Goal: Information Seeking & Learning: Learn about a topic

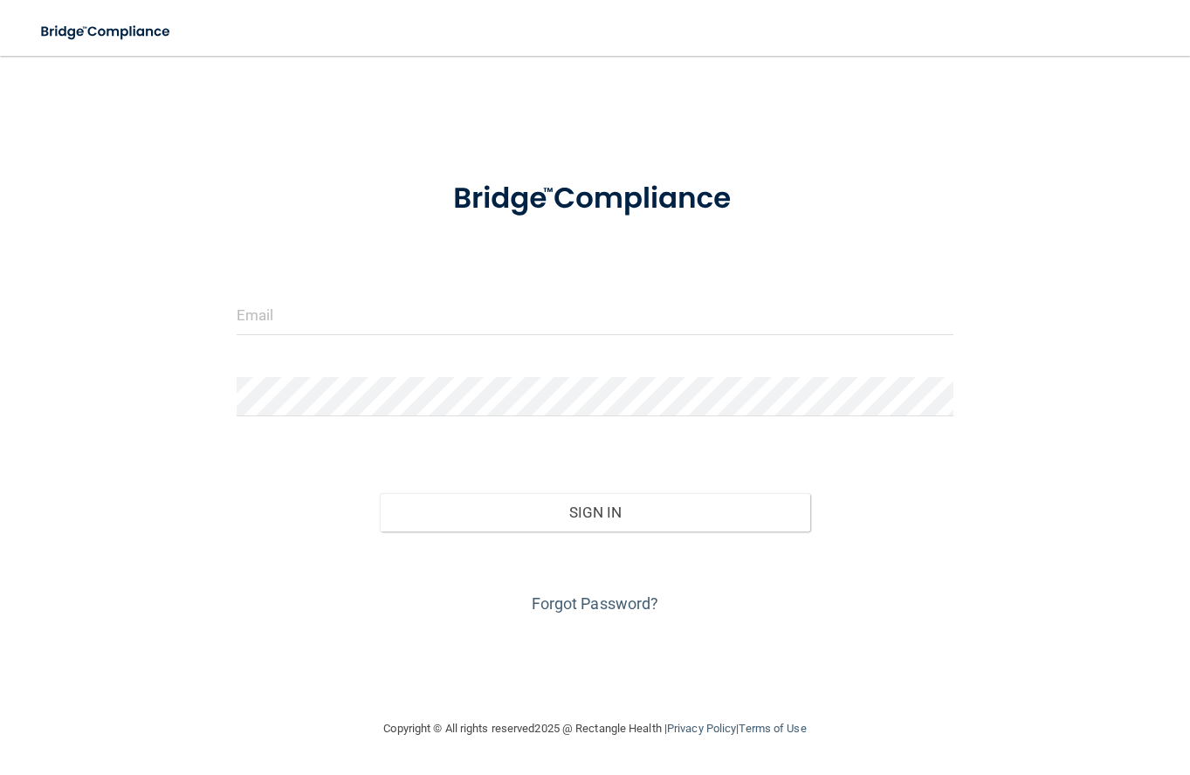
click at [320, 346] on div at bounding box center [595, 322] width 743 height 52
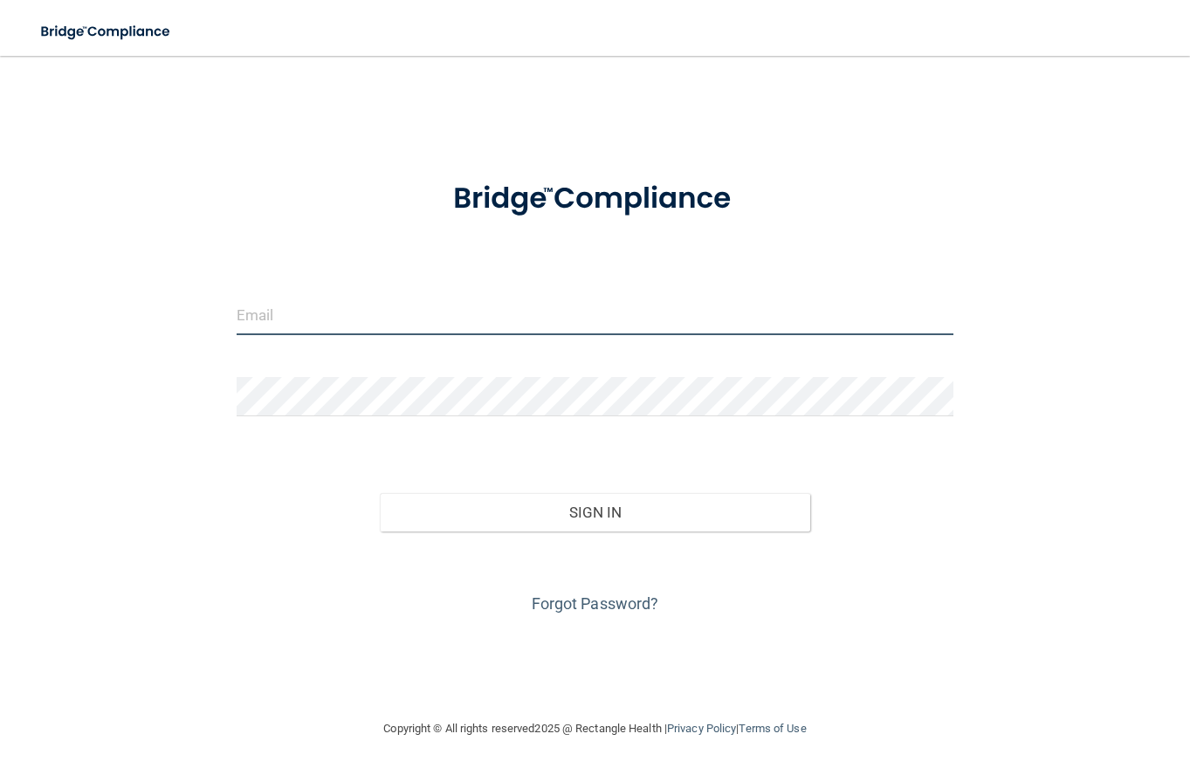
click at [314, 330] on input "email" at bounding box center [595, 315] width 717 height 39
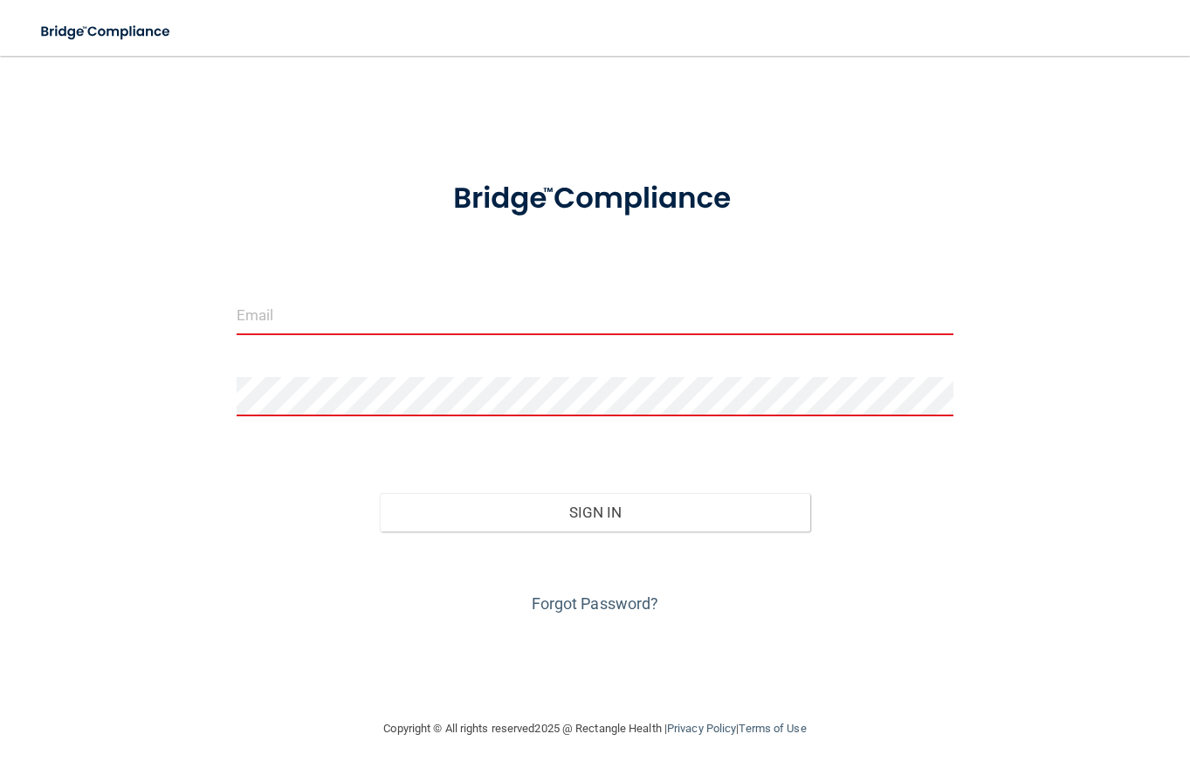
click at [348, 311] on input "email" at bounding box center [595, 315] width 717 height 39
type input "[PERSON_NAME][EMAIL_ADDRESS][PERSON_NAME][DOMAIN_NAME]"
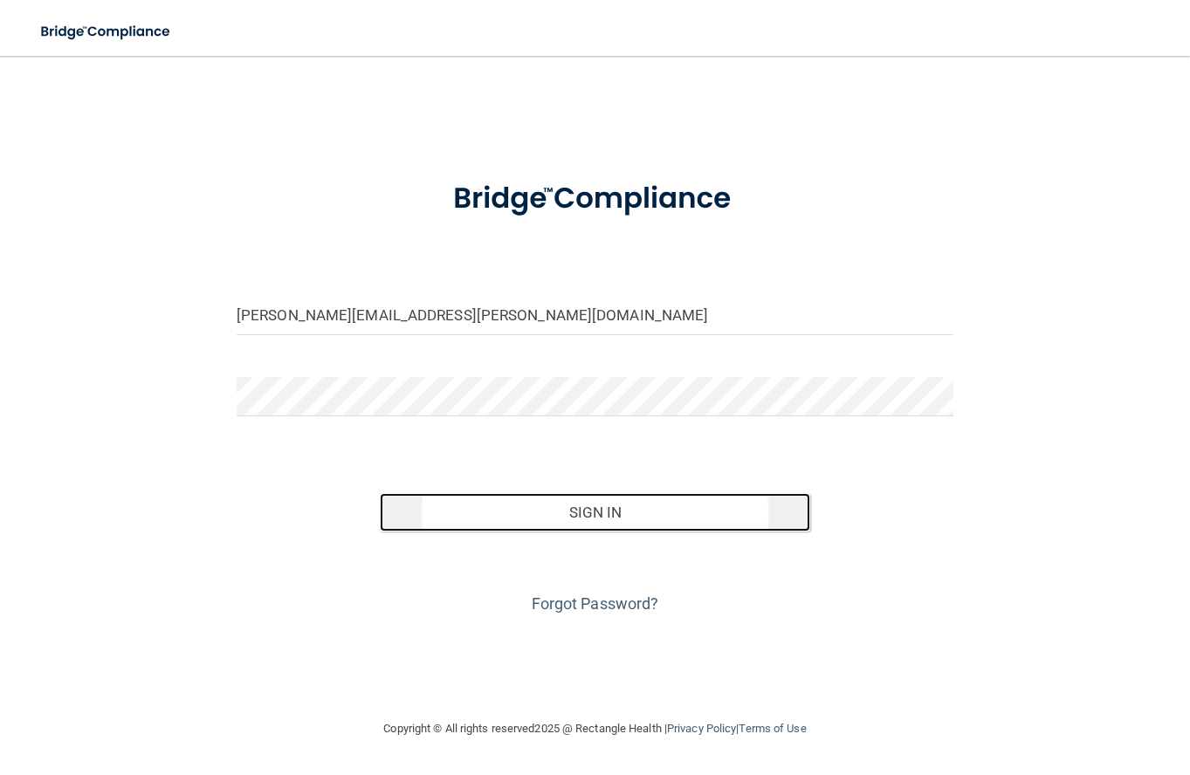
click at [619, 514] on button "Sign In" at bounding box center [595, 512] width 430 height 38
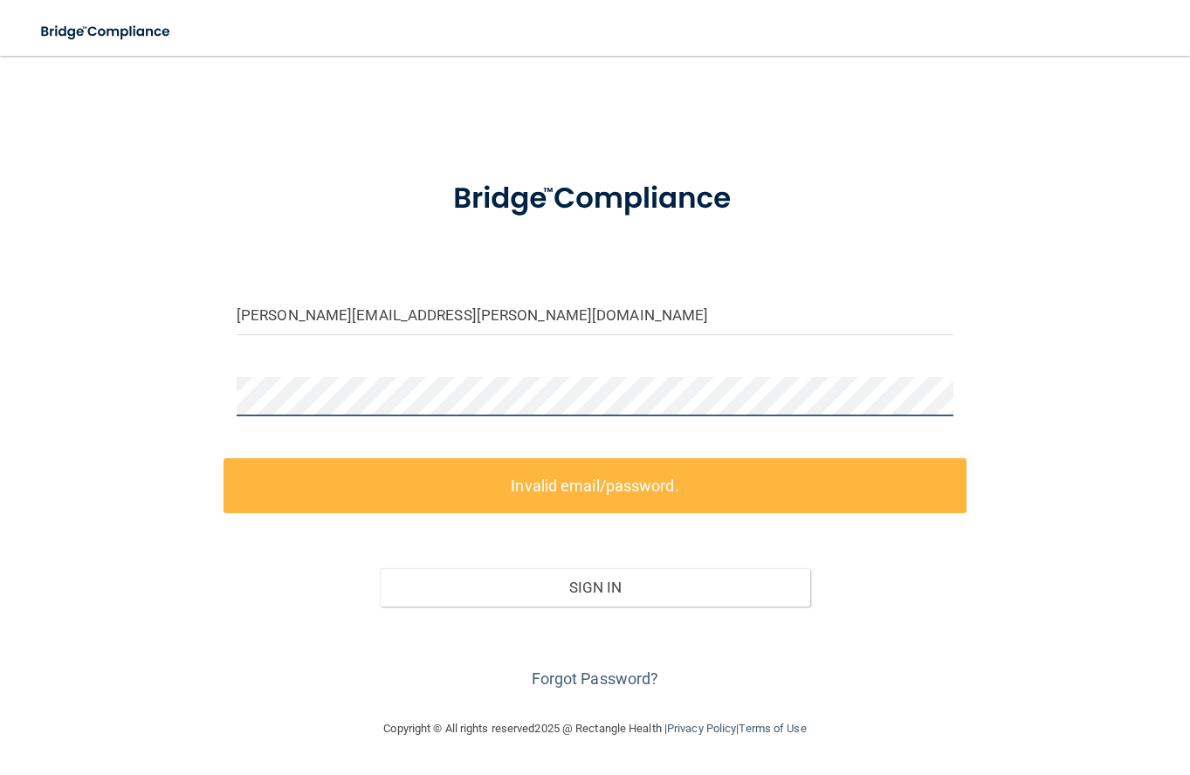
click at [0, 282] on html "Toggle navigation Manage My Enterprise Manage My Location [PERSON_NAME][EMAIL_A…" at bounding box center [595, 387] width 1190 height 775
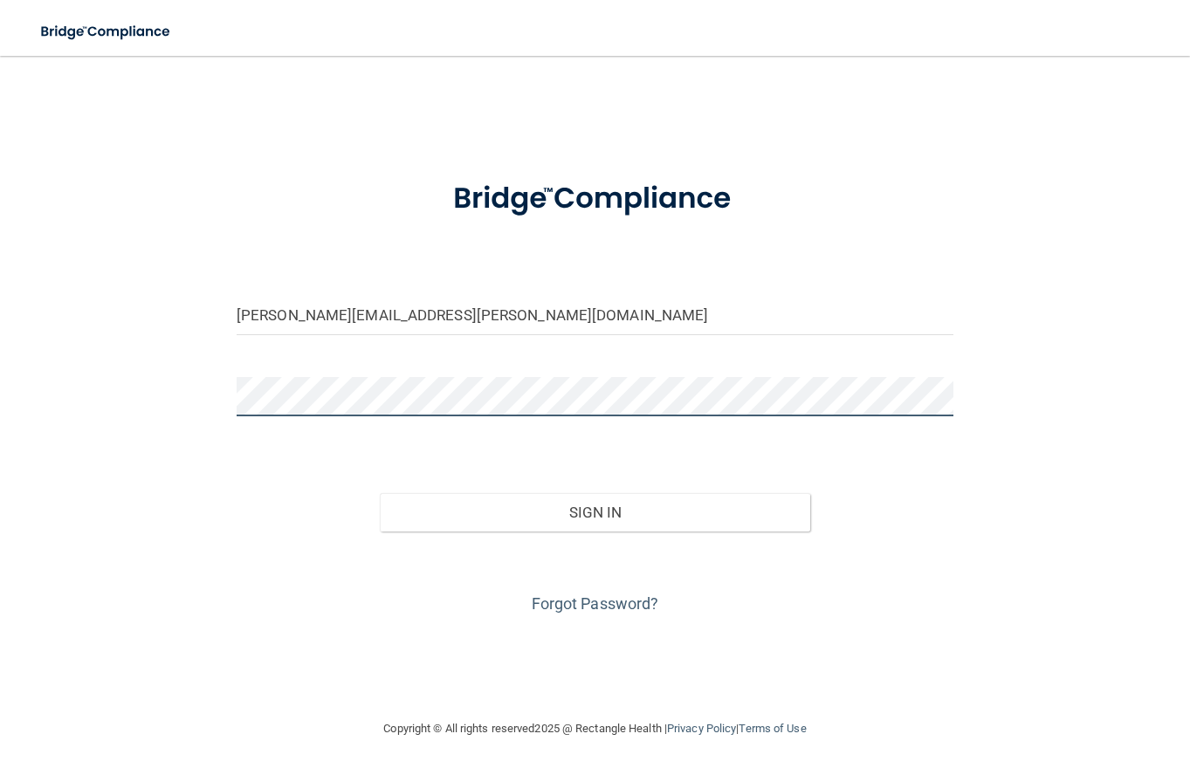
click at [0, 310] on html "Toggle navigation Manage My Enterprise Manage My Location [PERSON_NAME][EMAIL_A…" at bounding box center [595, 387] width 1190 height 775
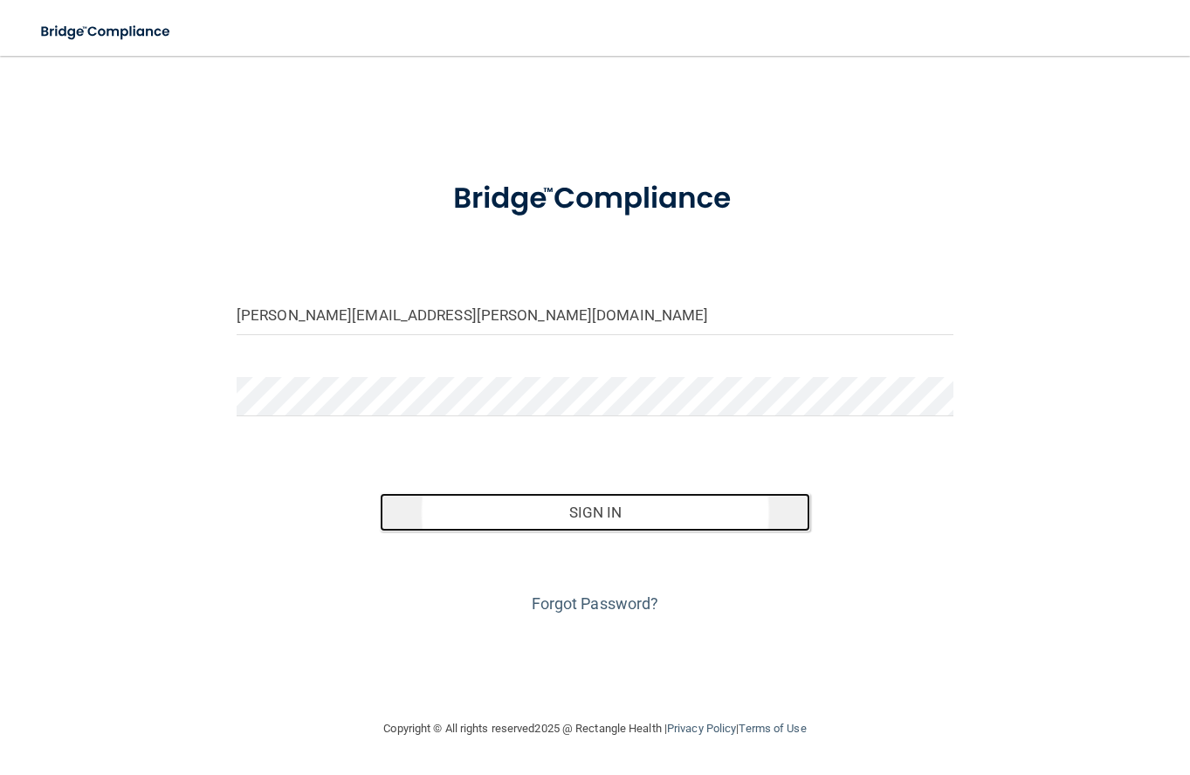
click at [674, 526] on button "Sign In" at bounding box center [595, 512] width 430 height 38
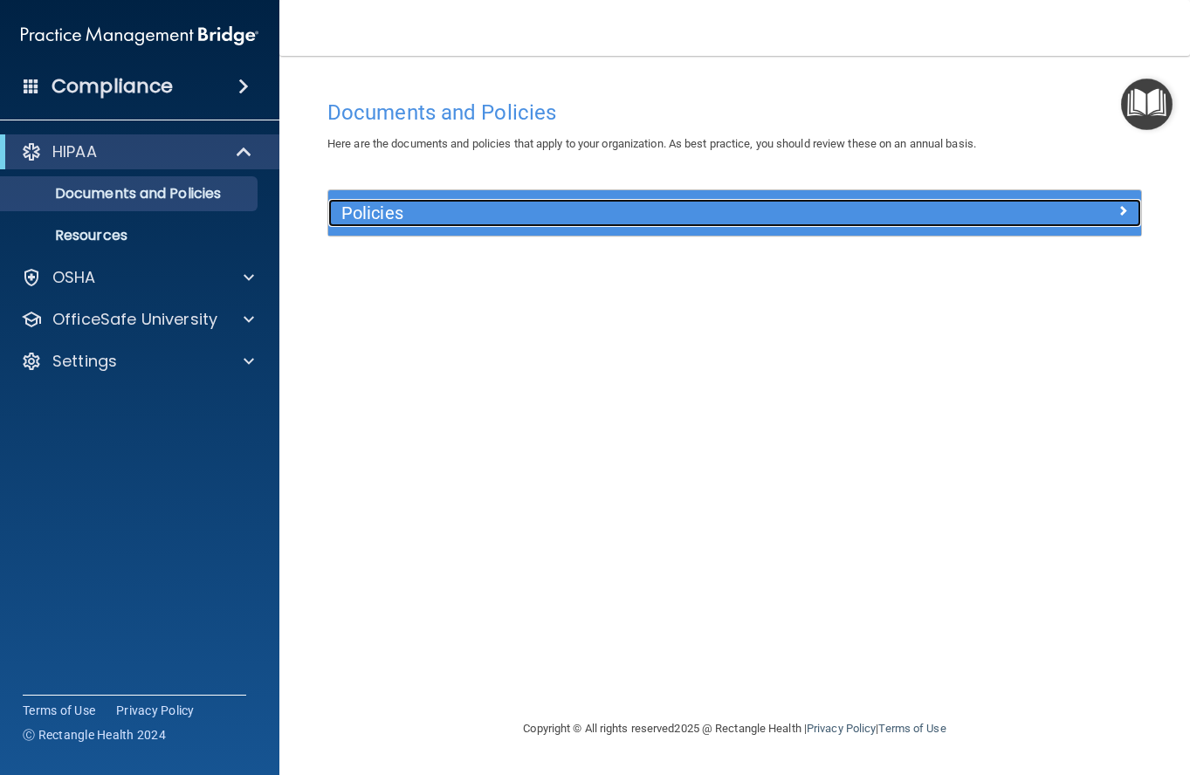
click at [446, 227] on div "Policies" at bounding box center [632, 213] width 609 height 28
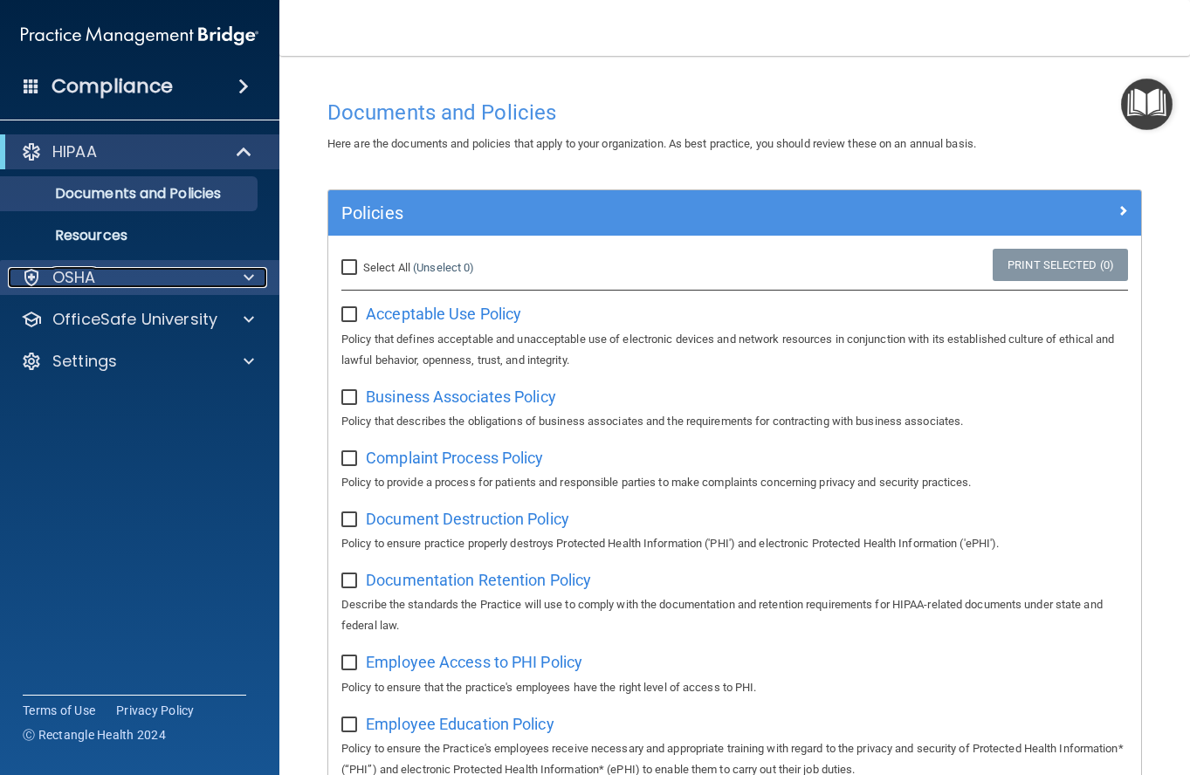
click at [107, 272] on div "OSHA" at bounding box center [116, 277] width 217 height 21
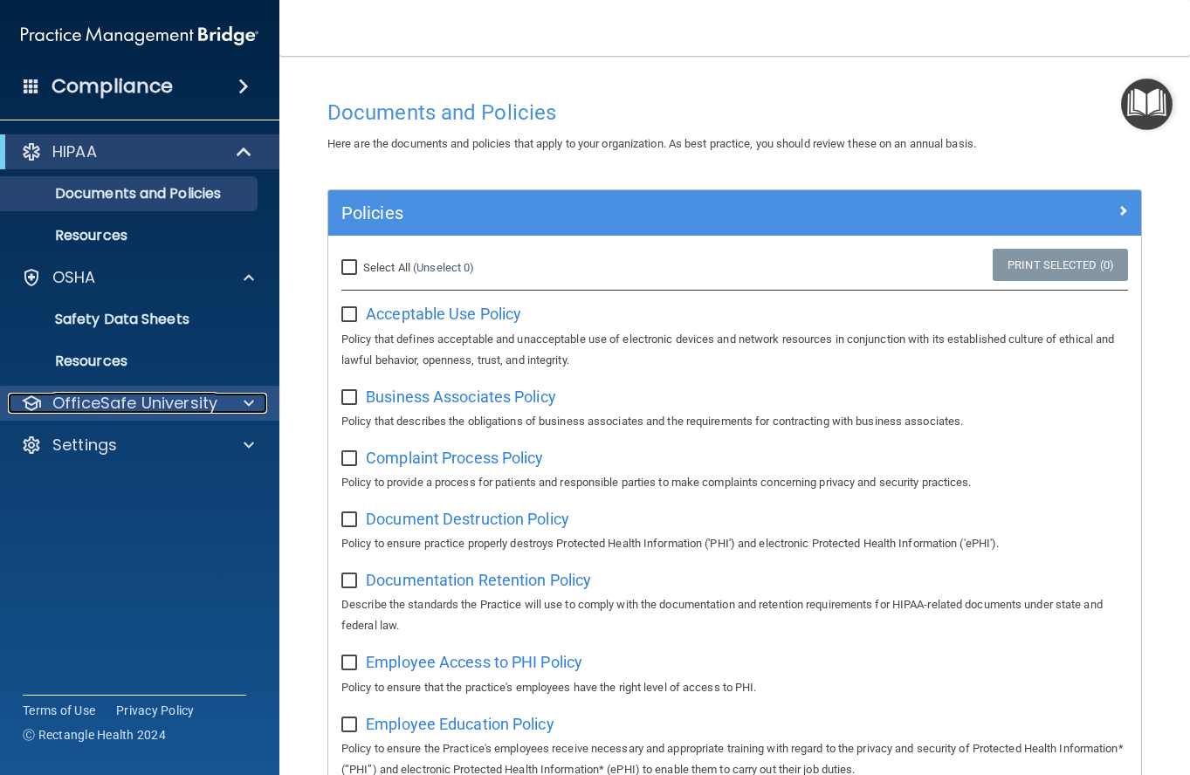
click at [143, 401] on p "OfficeSafe University" at bounding box center [134, 403] width 165 height 21
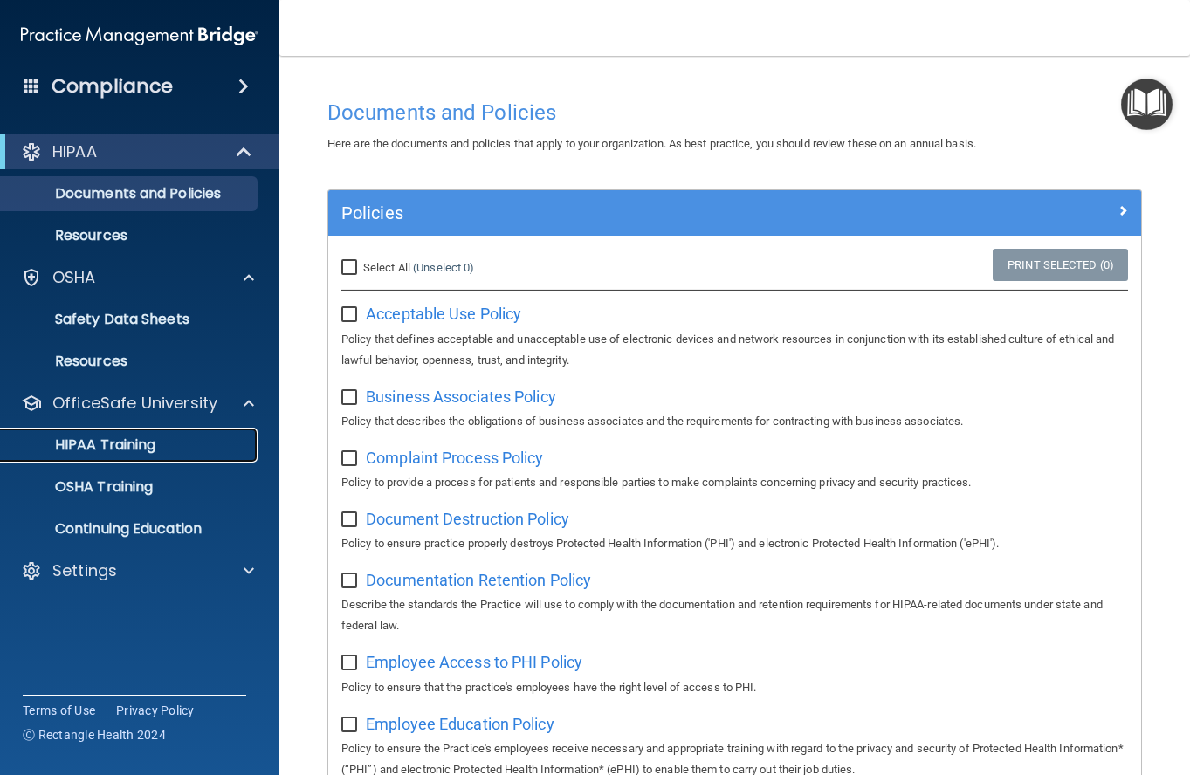
click at [143, 437] on p "HIPAA Training" at bounding box center [83, 445] width 144 height 17
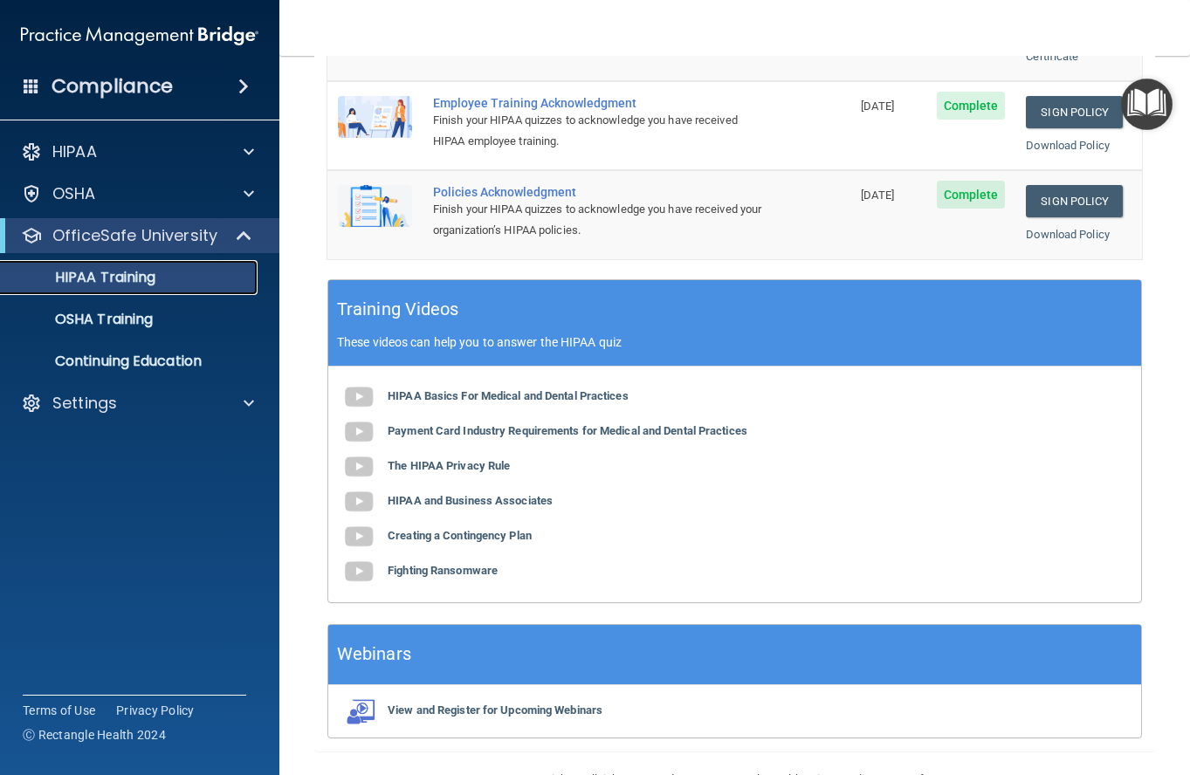
scroll to position [603, 0]
